Goal: Task Accomplishment & Management: Manage account settings

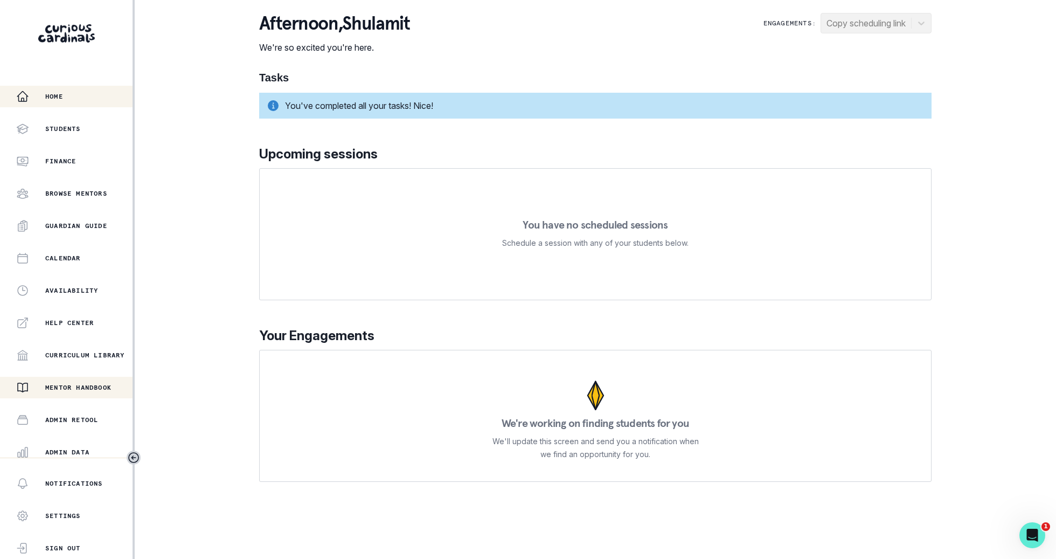
scroll to position [102, 0]
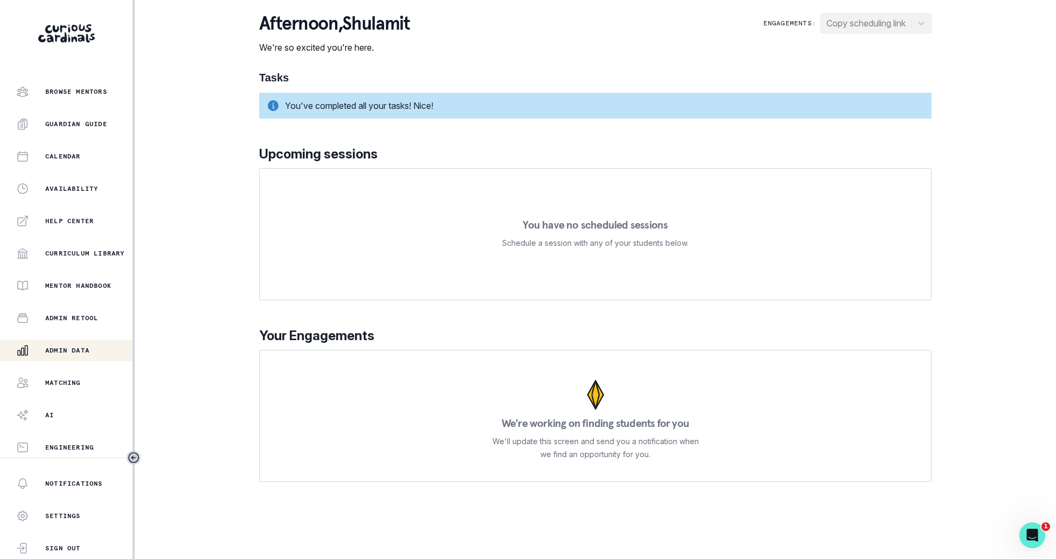
click at [89, 350] on p "Admin Data" at bounding box center [67, 350] width 44 height 9
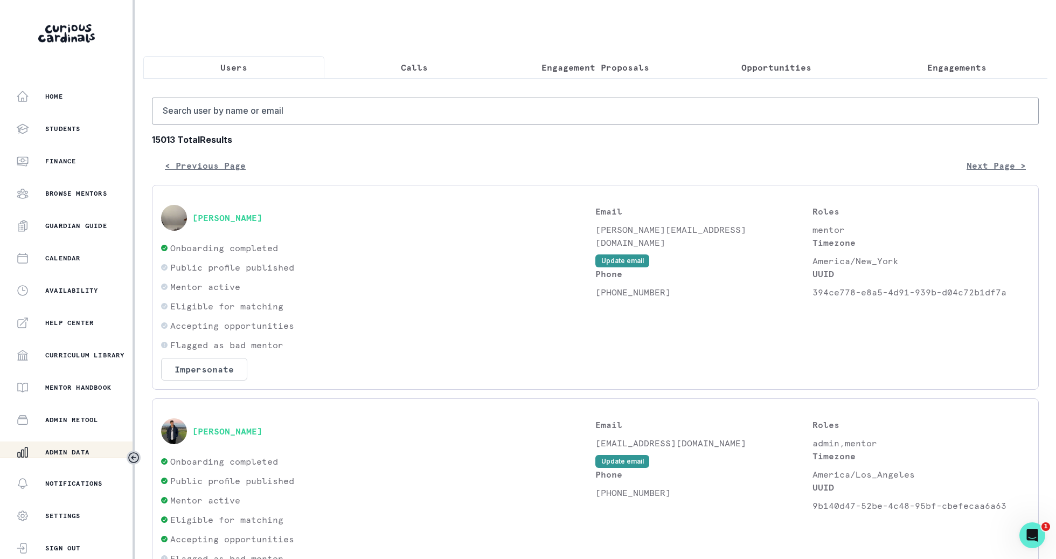
click at [953, 71] on p "Engagements" at bounding box center [956, 67] width 59 height 13
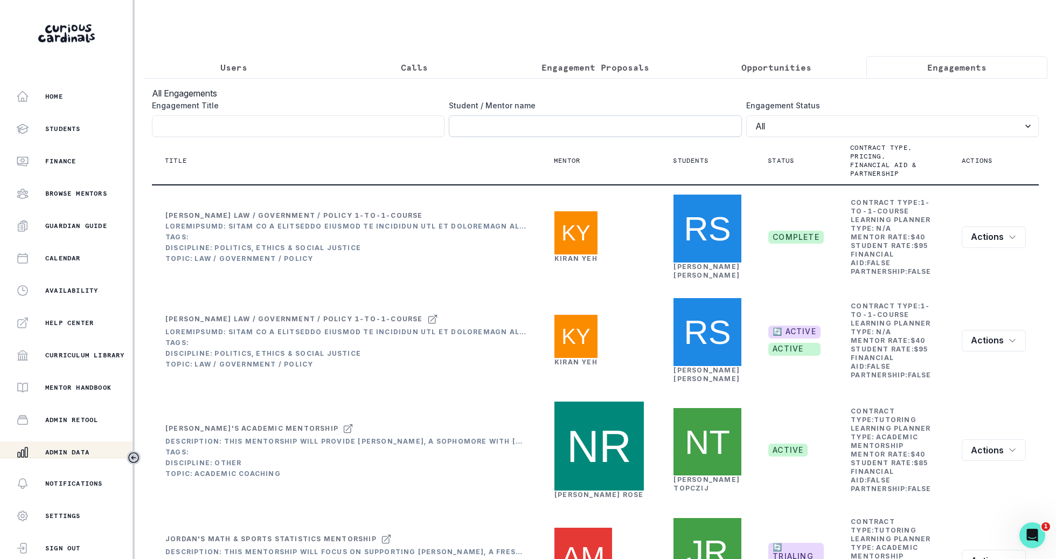
click at [667, 128] on input "Engagement Title" at bounding box center [595, 126] width 293 height 22
type input "maxime"
click button "submit" at bounding box center [0, 0] width 0 height 0
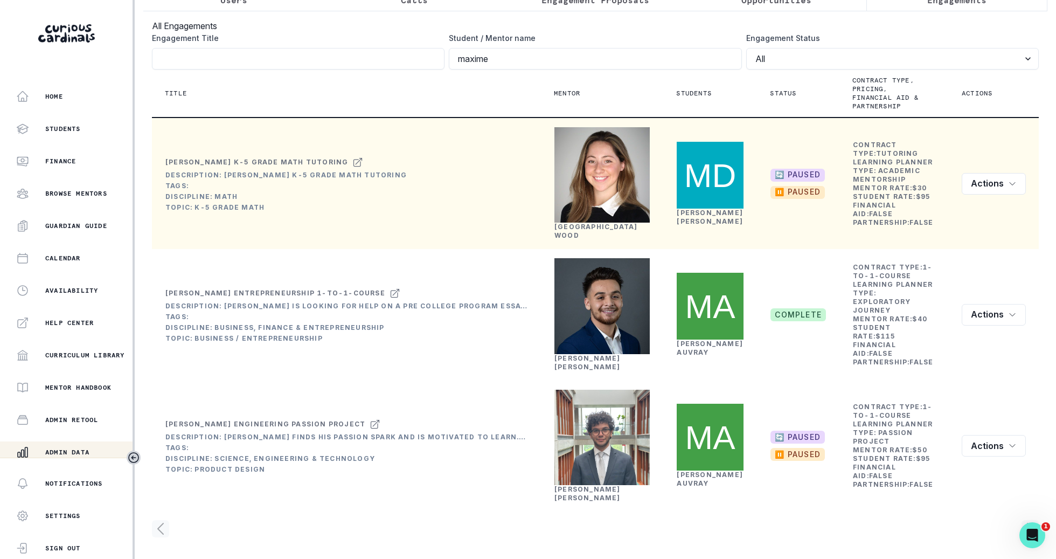
scroll to position [116, 0]
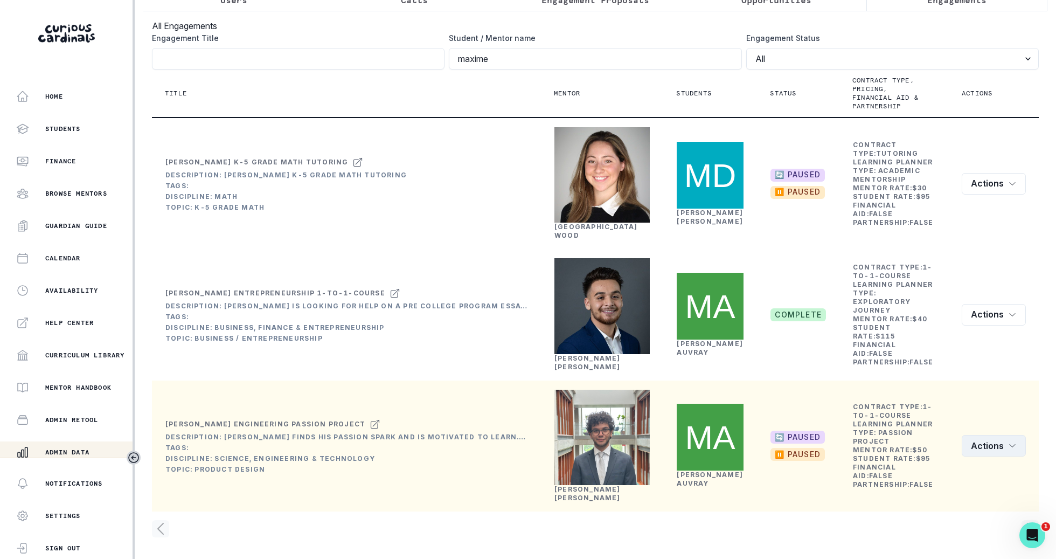
click at [984, 440] on button "Actions" at bounding box center [994, 446] width 64 height 22
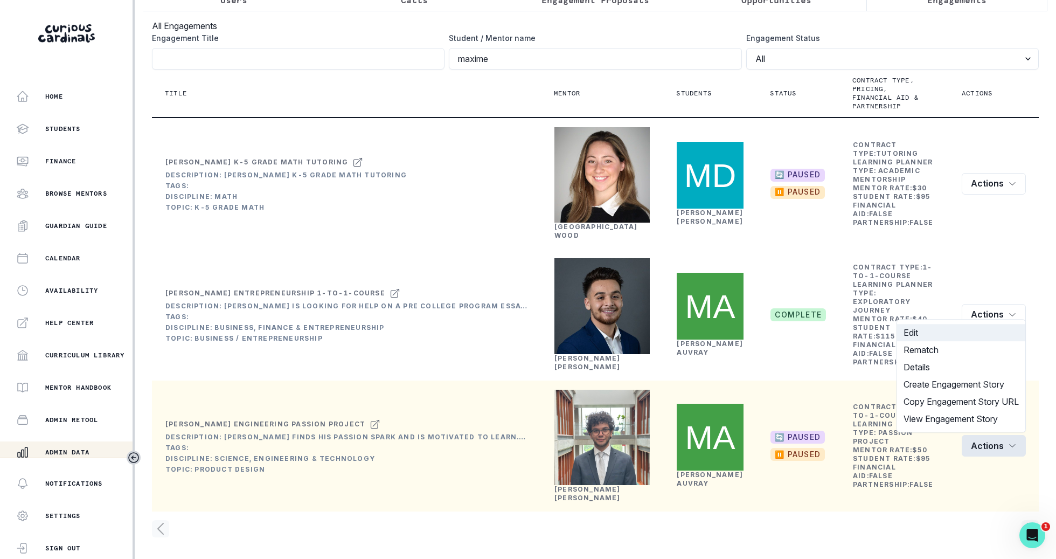
click at [978, 329] on button "Edit" at bounding box center [961, 332] width 128 height 17
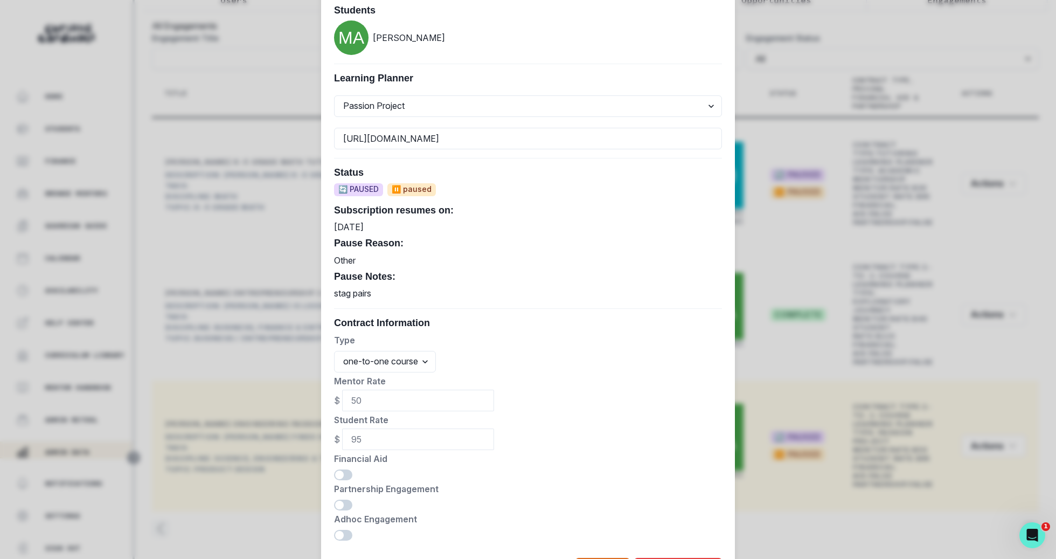
scroll to position [455, 0]
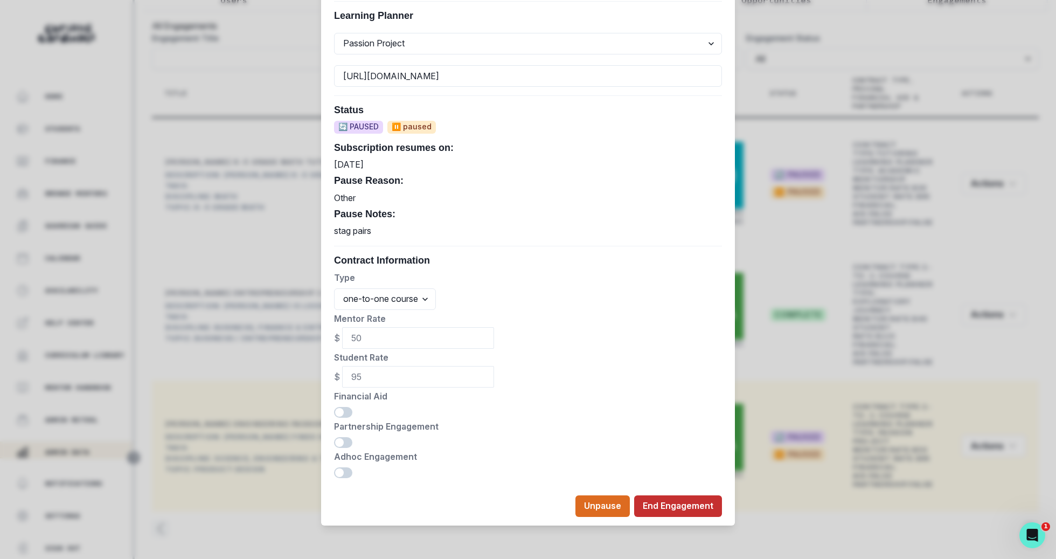
click at [688, 498] on button "End Engagement" at bounding box center [678, 506] width 88 height 22
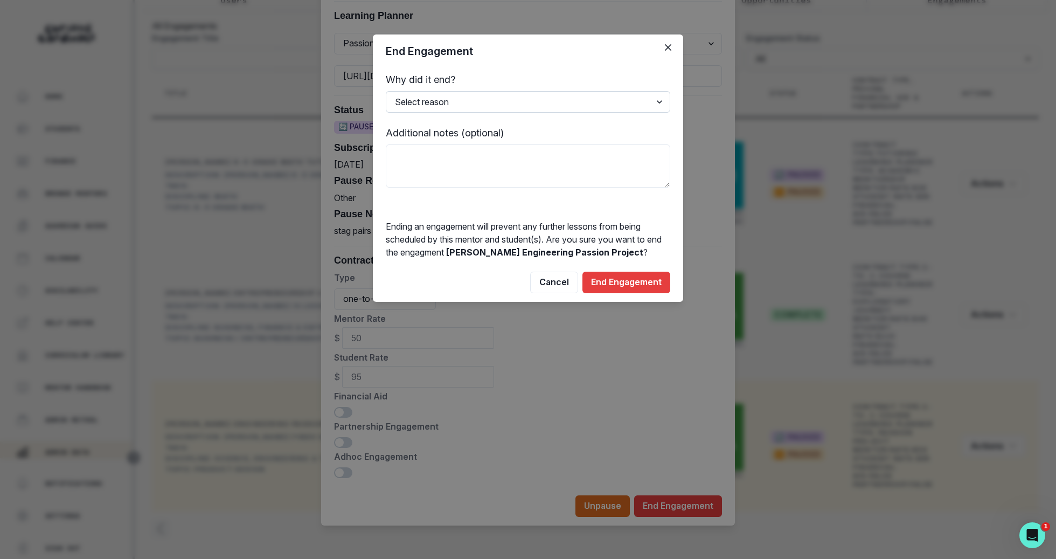
click at [570, 100] on select "Select reason Completed Ended by customer Ended by mentor Other (please add add…" at bounding box center [528, 102] width 285 height 22
select select "Ended by customer"
click at [386, 91] on select "Select reason Completed Ended by customer Ended by mentor Other (please add add…" at bounding box center [528, 102] width 285 height 22
click at [558, 166] on textarea at bounding box center [528, 165] width 285 height 43
type textarea "Mentor was too pushy, student trying alpha school, touch base in Nov"
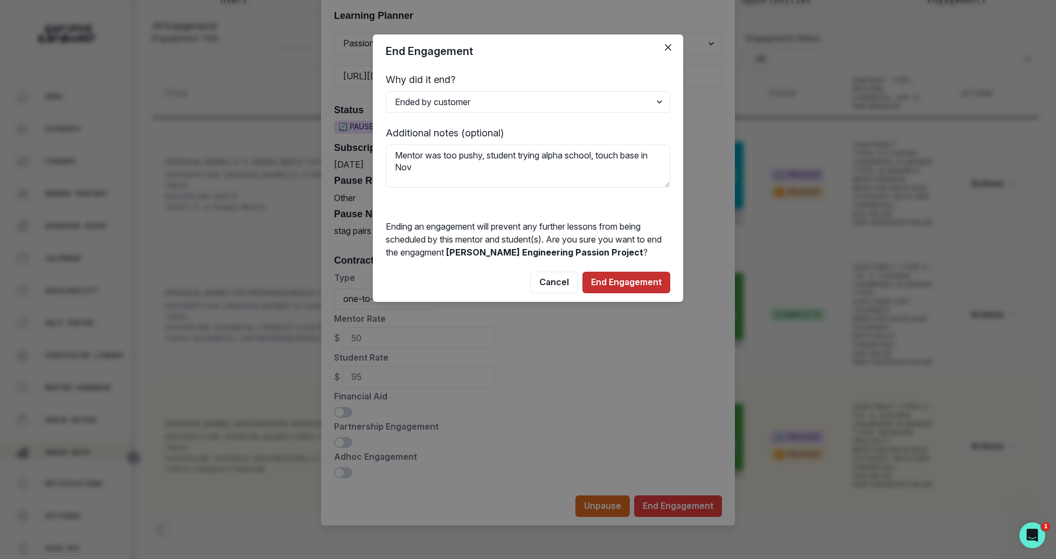
click at [650, 289] on button "End Engagement" at bounding box center [627, 283] width 88 height 22
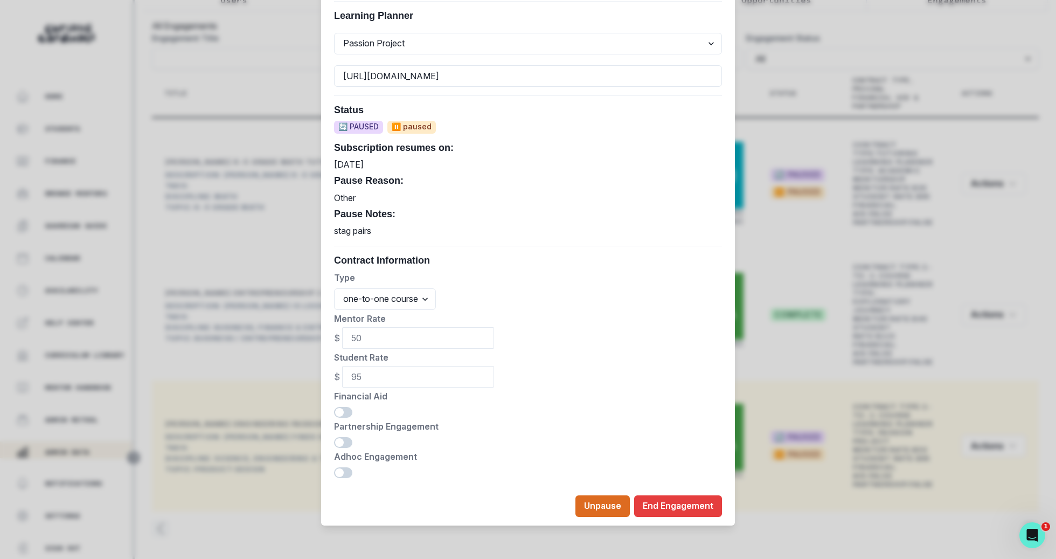
click at [770, 242] on div "Edit Engagement Engagement UUID 2fc44ada-b5b9-4695-af86-6477895cd454 Current Me…" at bounding box center [528, 279] width 1056 height 559
